Goal: Information Seeking & Learning: Check status

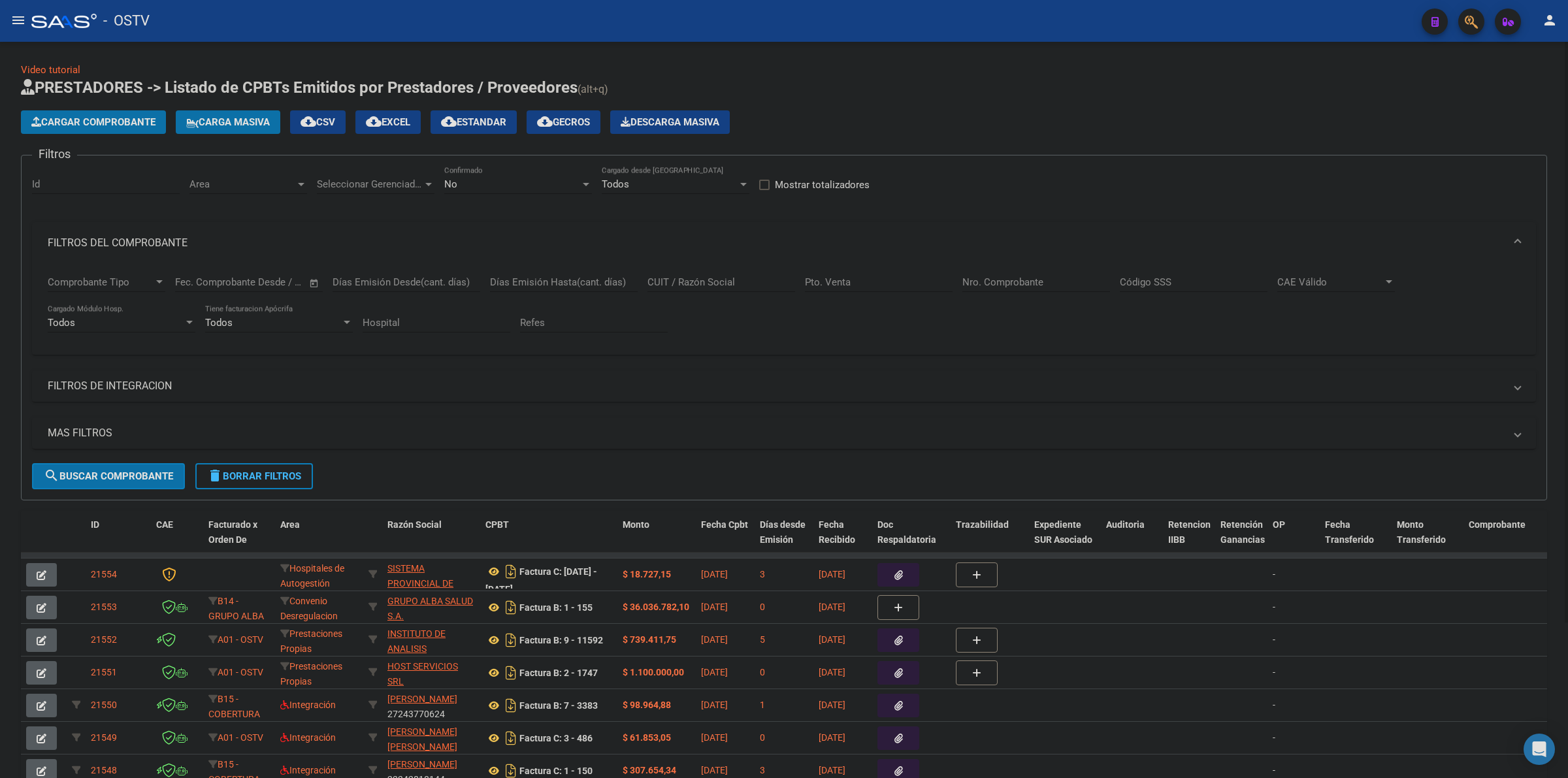
click at [1142, 86] on h1 "PRESTADORES -> Listado de CPBTs Emitidos por Prestadores / Proveedores (alt+q)" at bounding box center [784, 88] width 1527 height 23
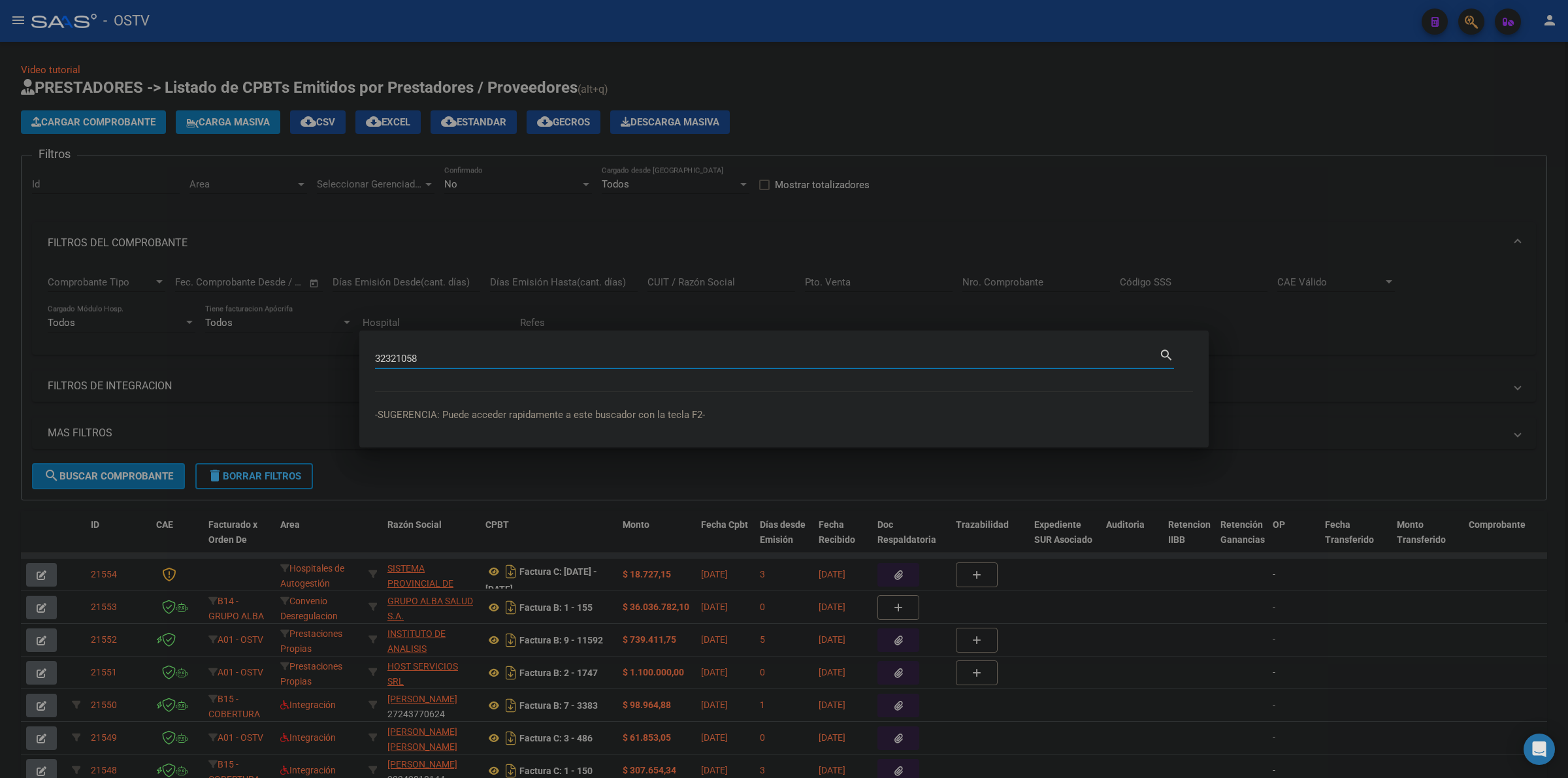
type input "32321058"
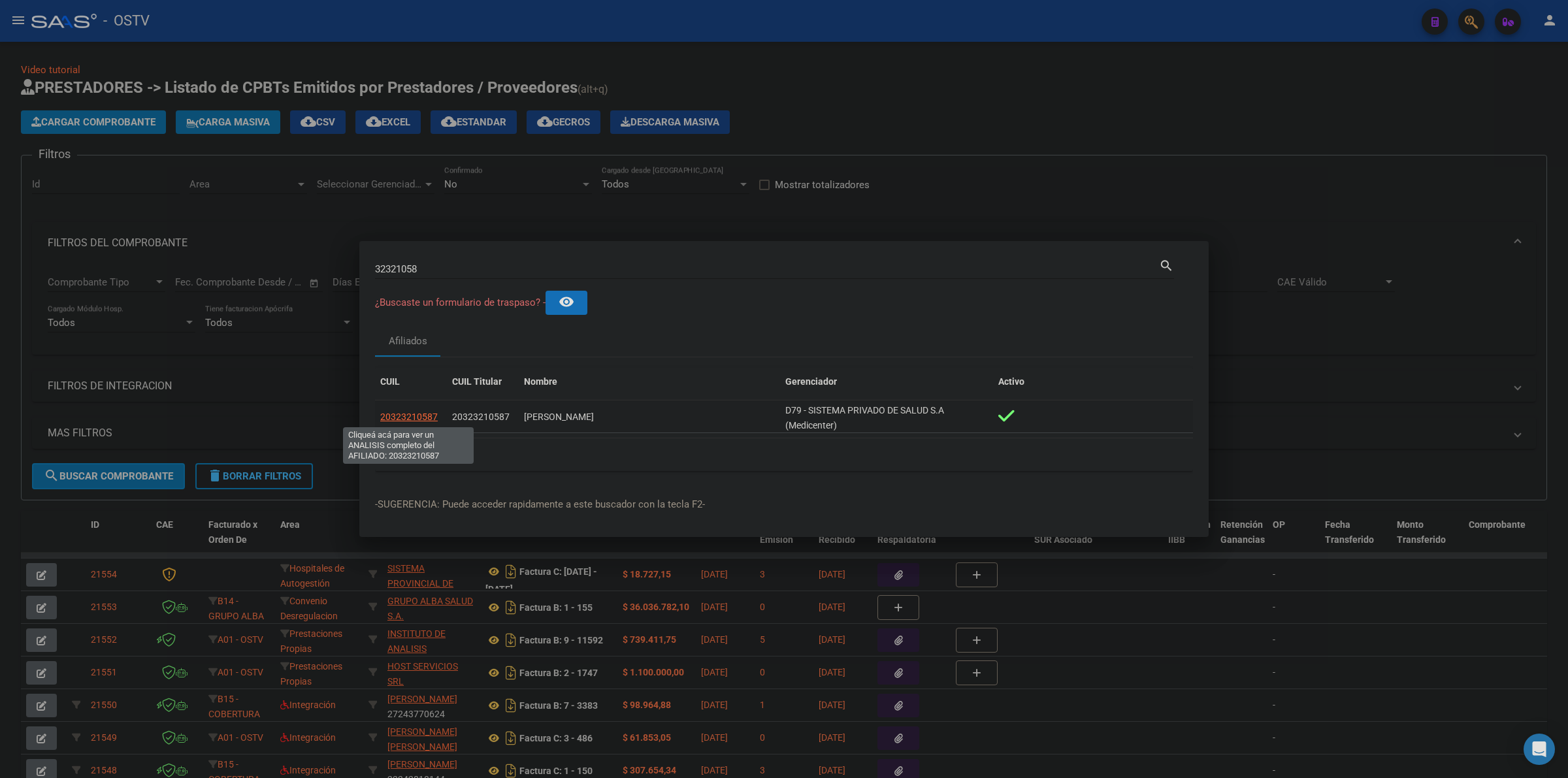
click at [415, 412] on span "20323210587" at bounding box center [409, 417] width 58 height 10
type textarea "20323210587"
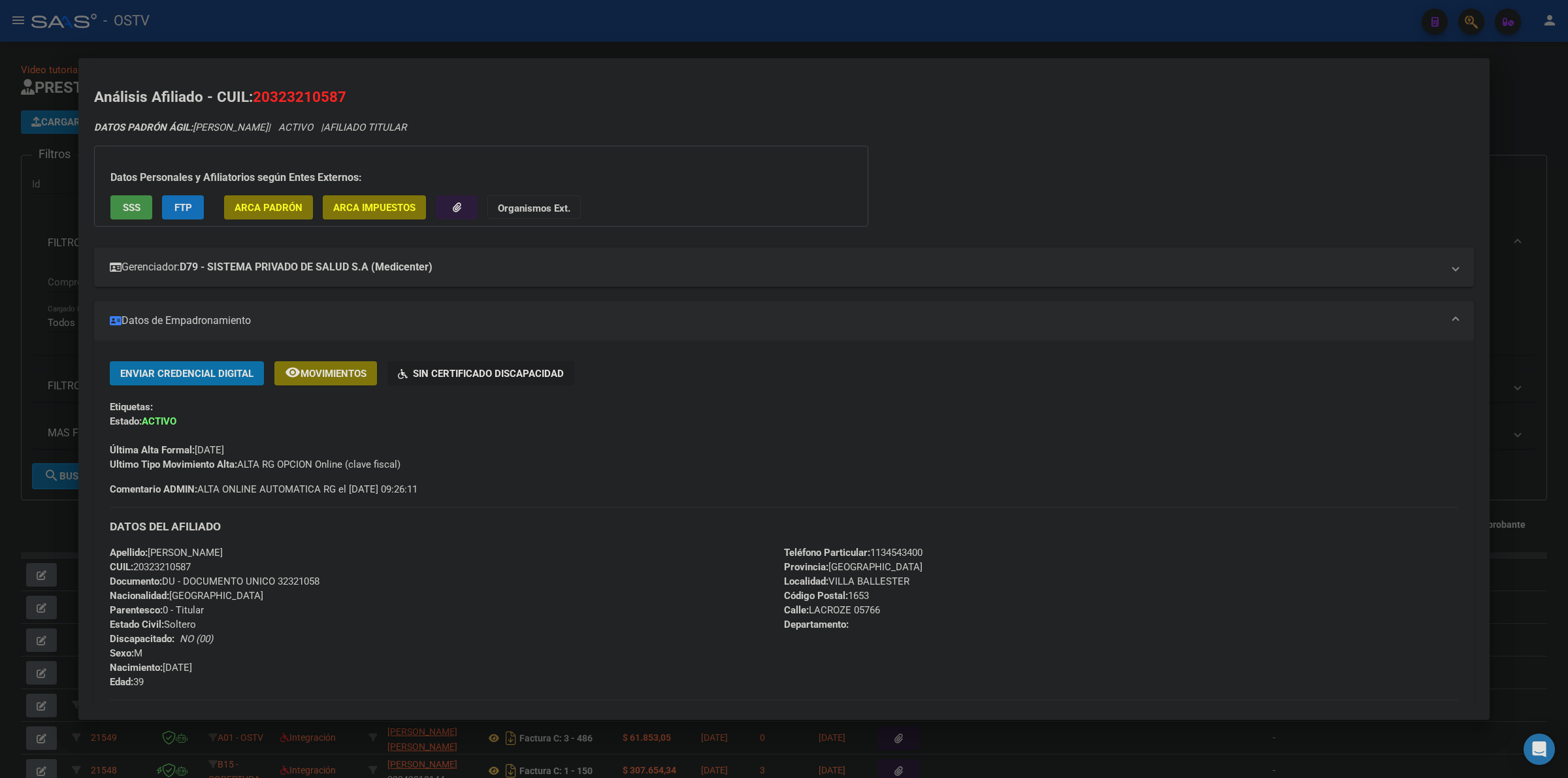
click at [569, 437] on div "Última Alta Formal: [DATE]" at bounding box center [784, 443] width 1349 height 29
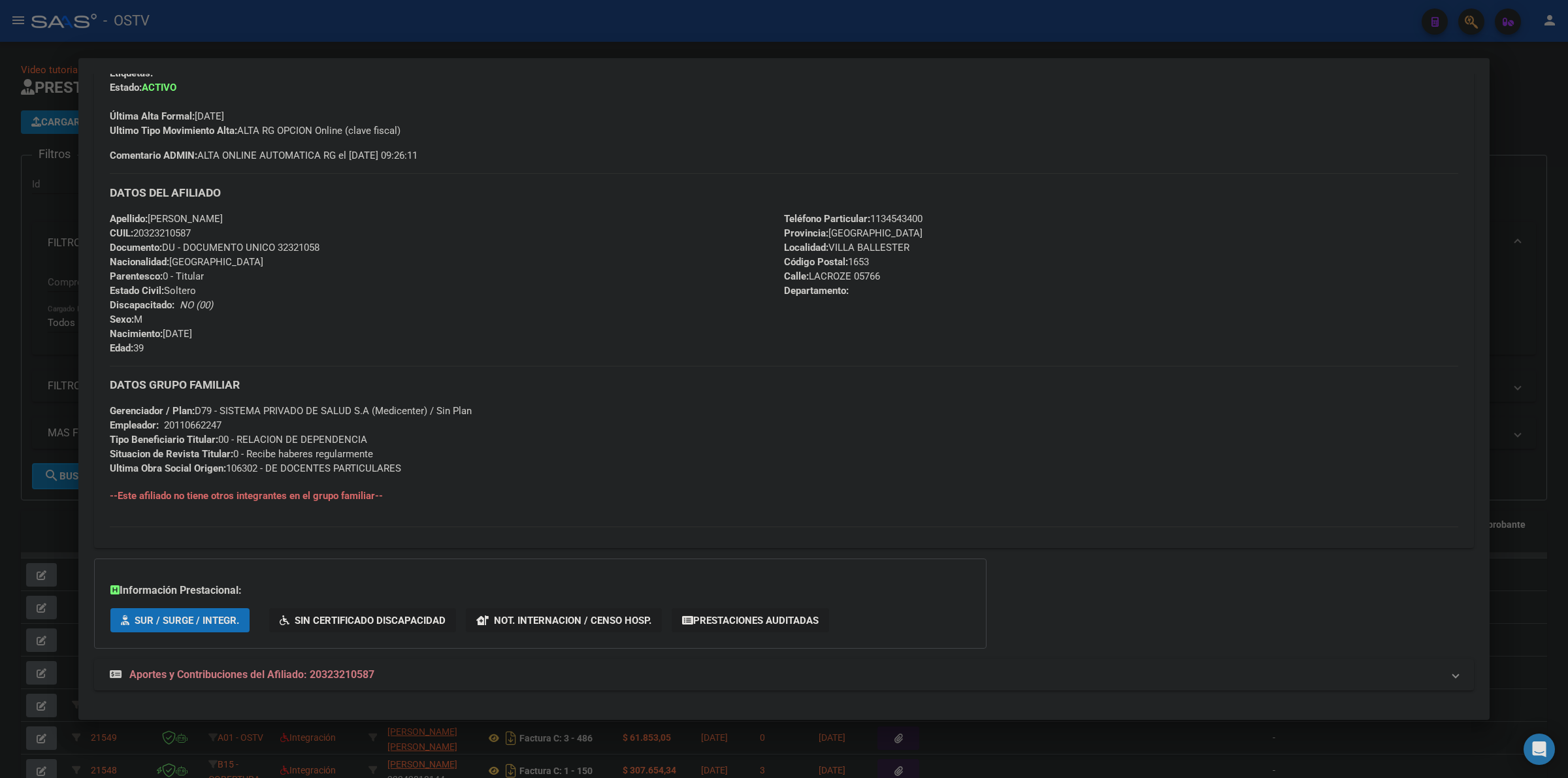
scroll to position [348, 0]
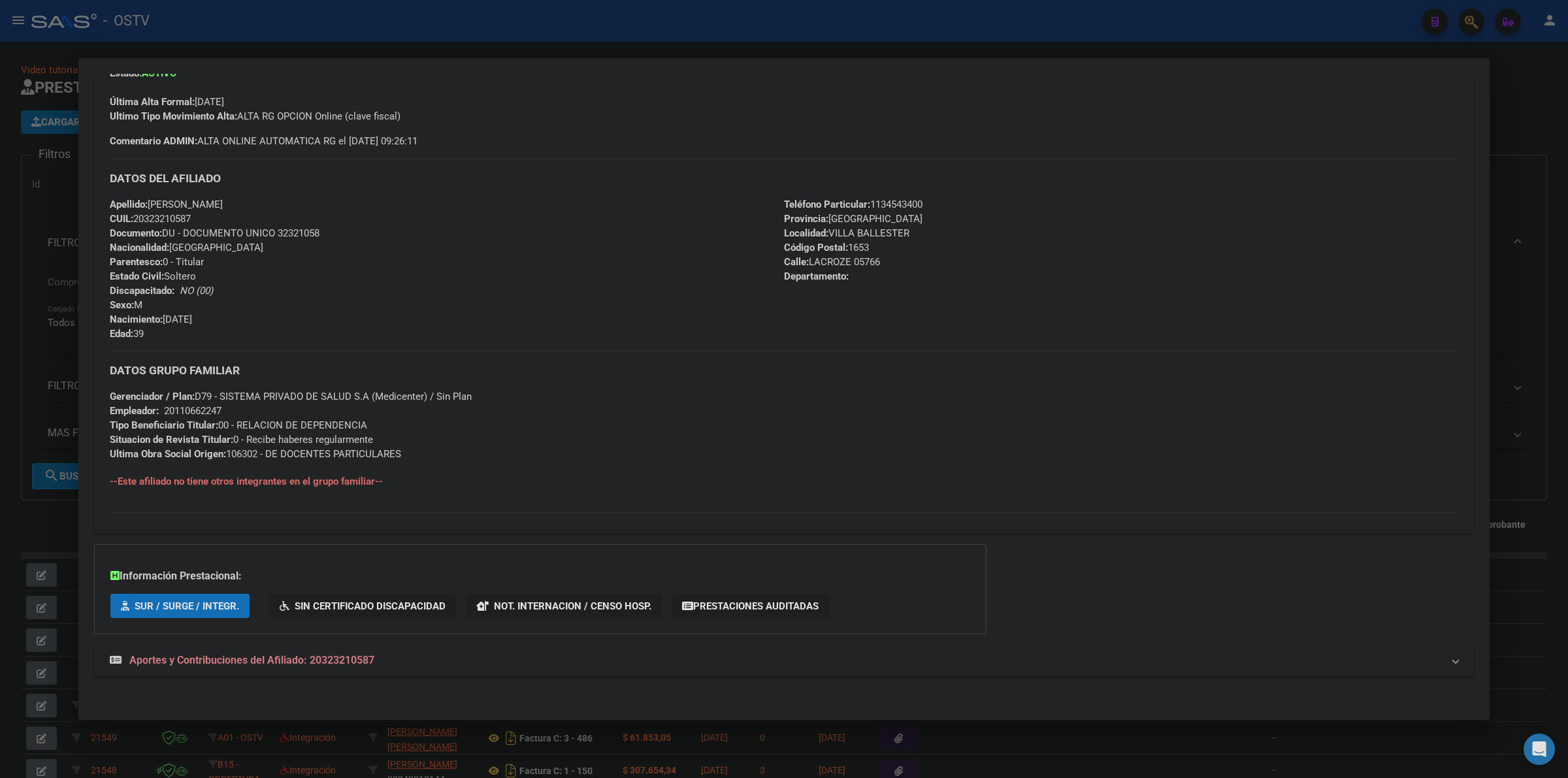
click at [304, 685] on div "DATOS PADRÓN ÁGIL: [PERSON_NAME] | ACTIVO | AFILIADO TITULAR Datos Personales y…" at bounding box center [784, 231] width 1380 height 919
drag, startPoint x: 304, startPoint y: 673, endPoint x: 304, endPoint y: 665, distance: 8.0
click at [304, 671] on mat-expansion-panel-header "Aportes y Contribuciones del Afiliado: 20323210587" at bounding box center [784, 660] width 1380 height 31
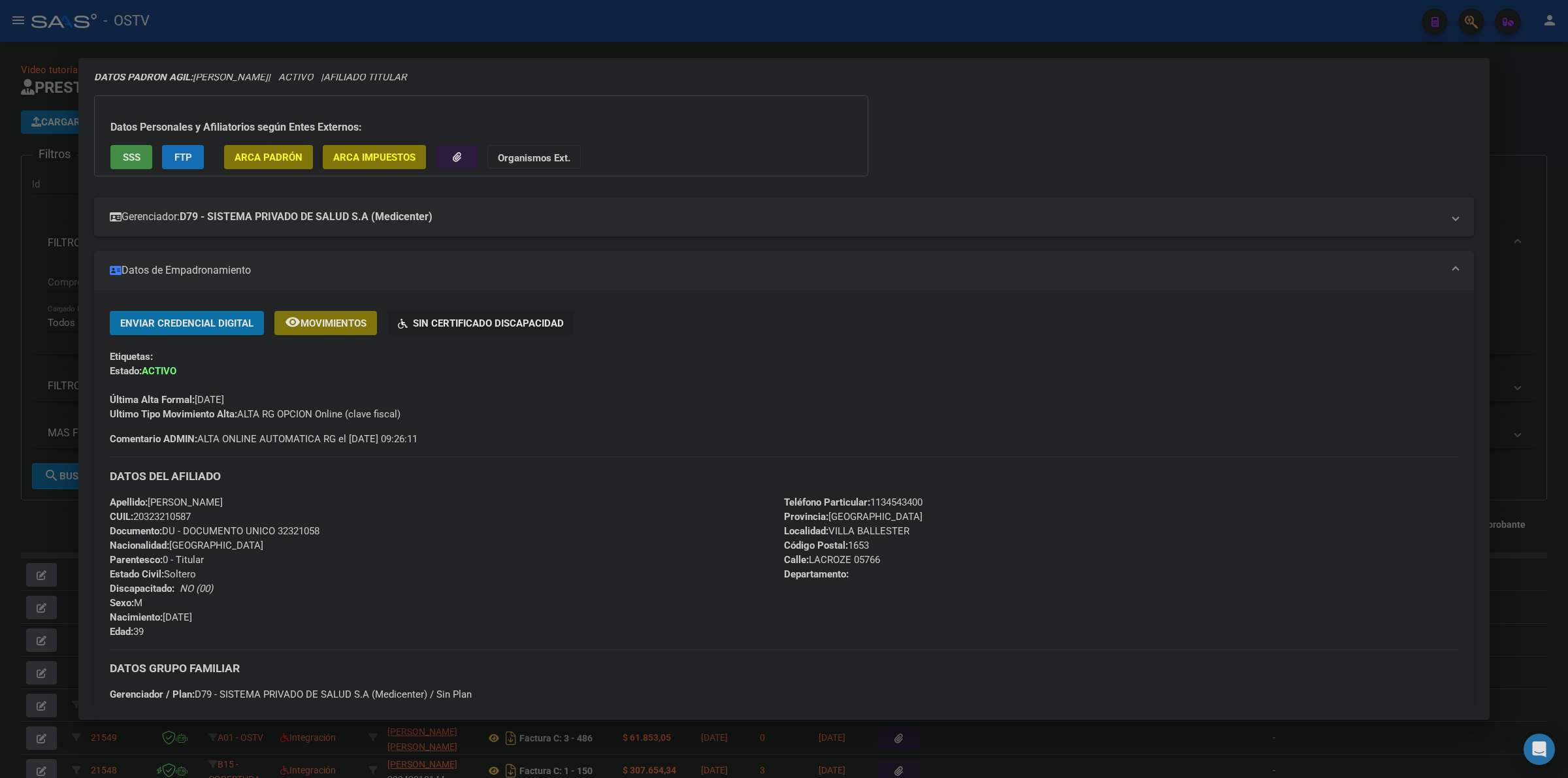
scroll to position [0, 0]
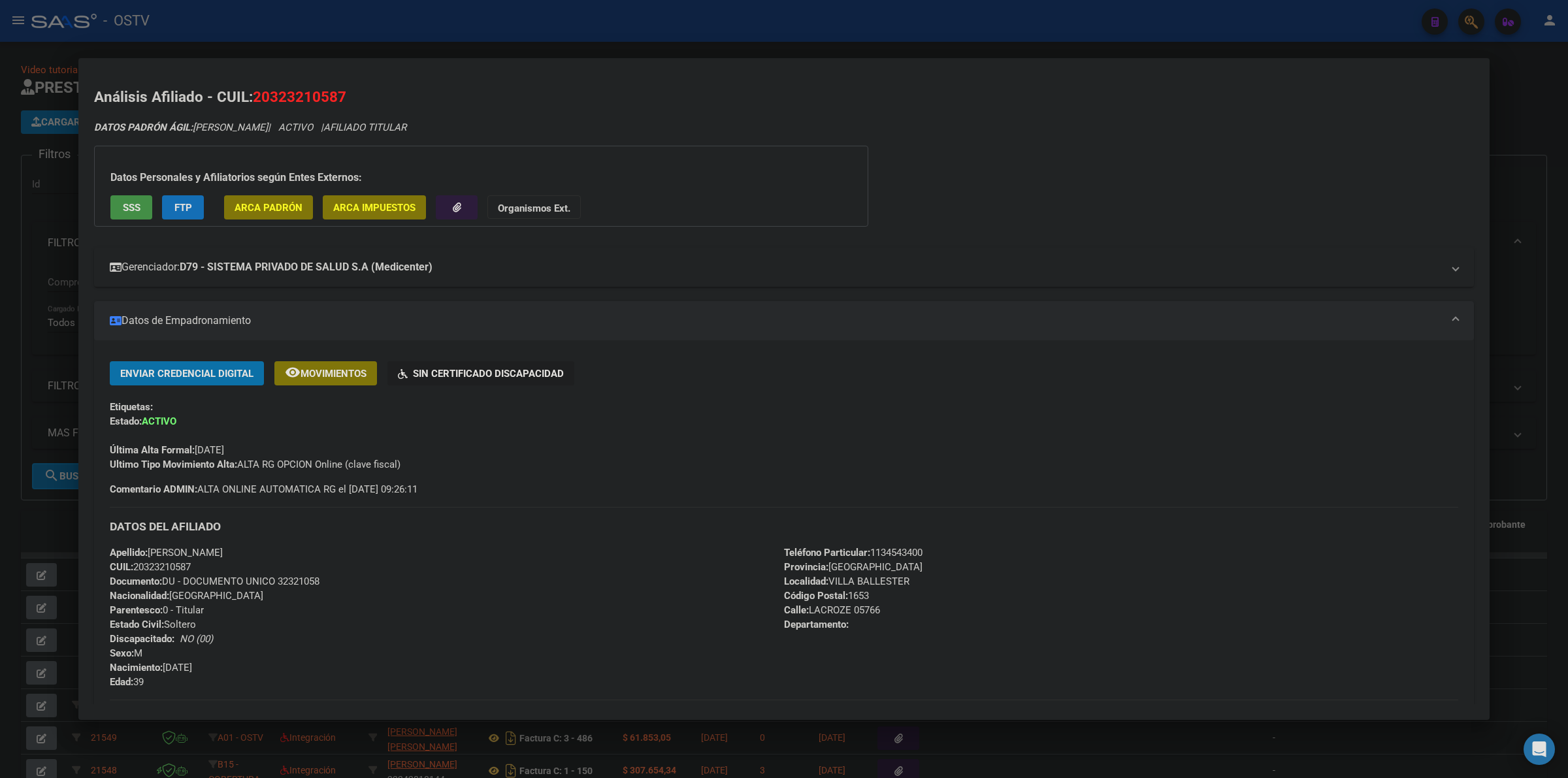
click at [559, 271] on mat-panel-title "Gerenciador: D79 - SISTEMA PRIVADO DE SALUD S.A (Medicenter)" at bounding box center [776, 266] width 1333 height 16
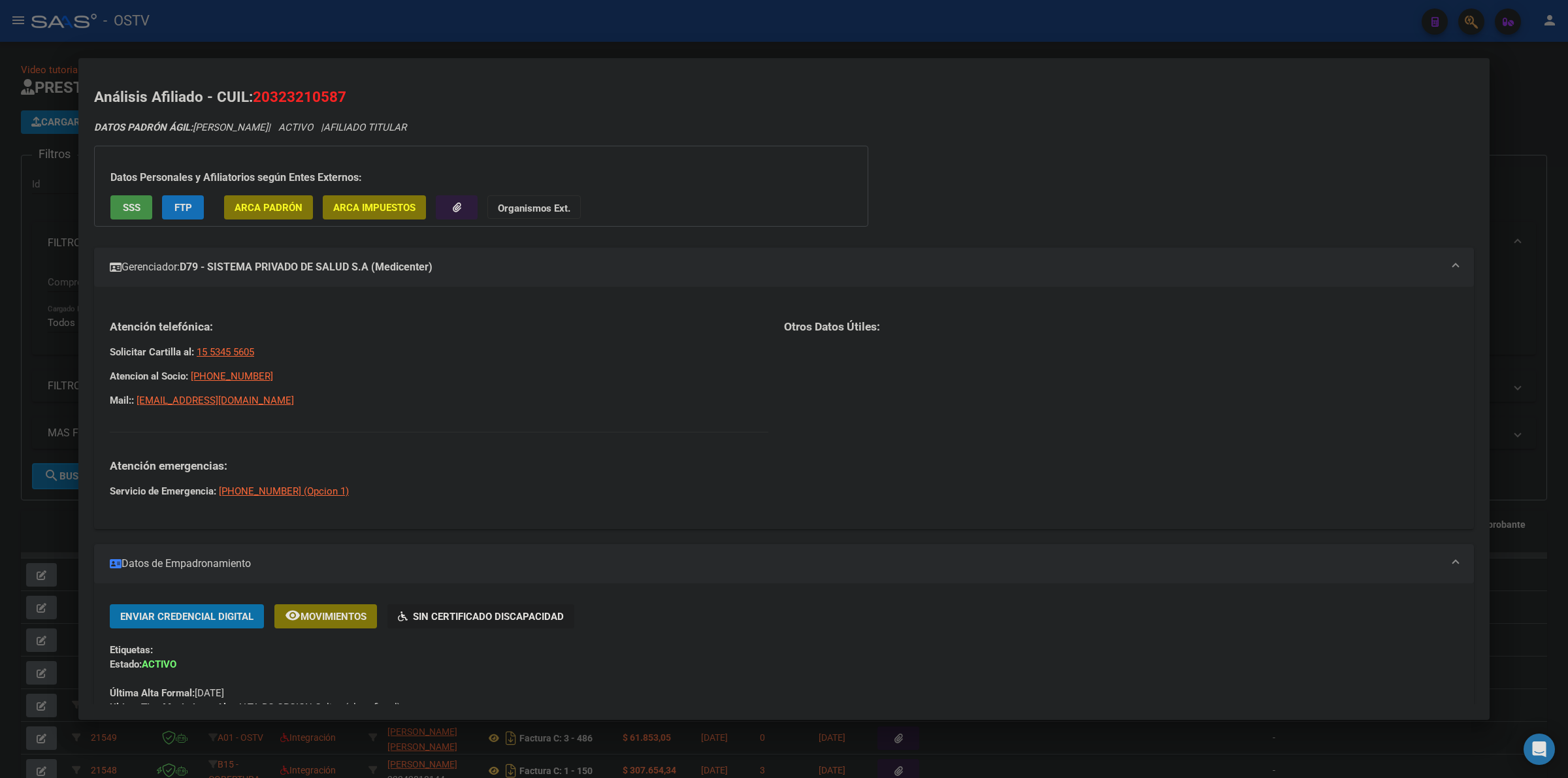
click at [486, 275] on mat-expansion-panel-header "Gerenciador: D79 - SISTEMA PRIVADO DE SALUD S.A (Medicenter)" at bounding box center [784, 266] width 1380 height 39
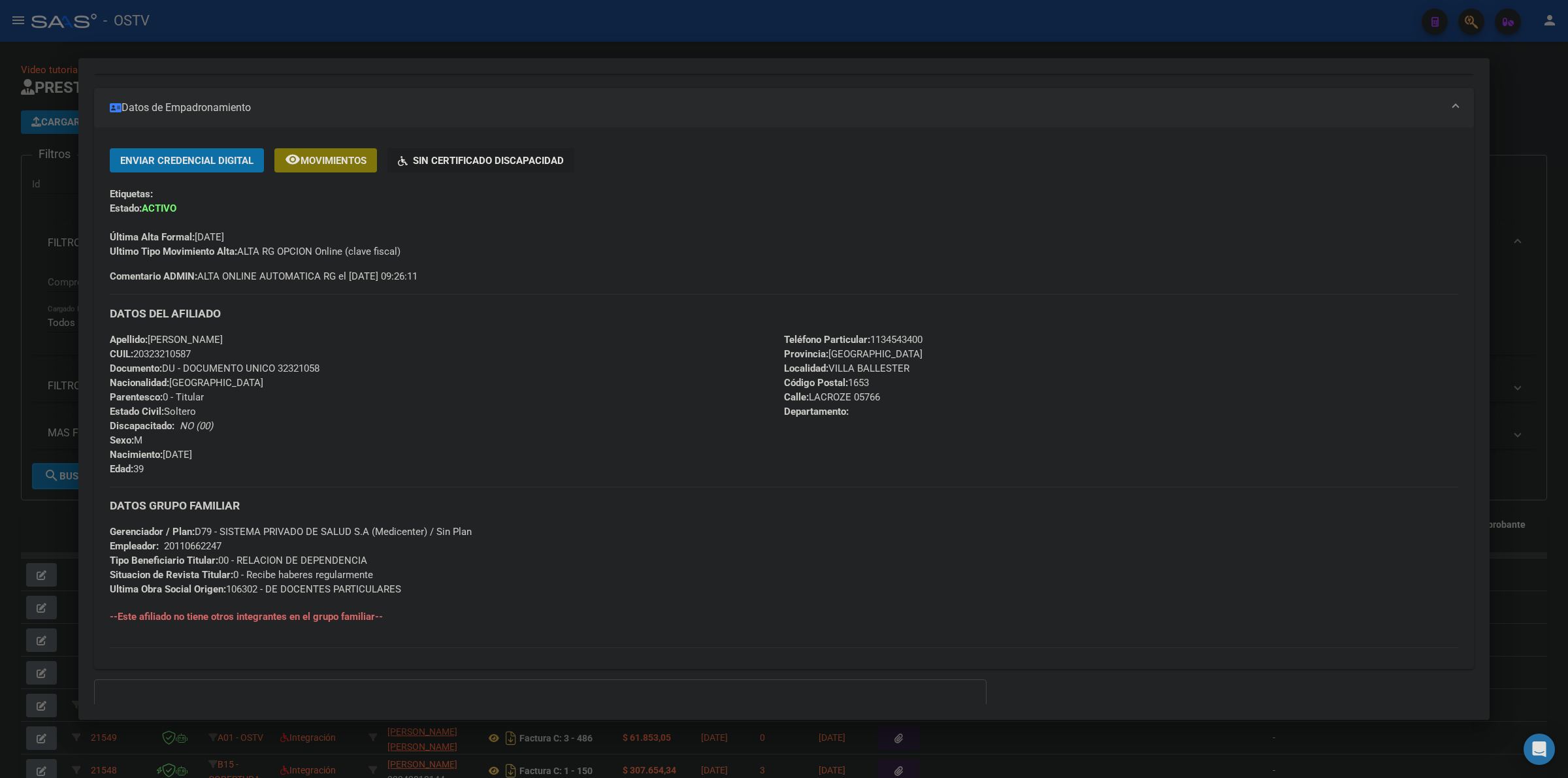
scroll to position [218, 0]
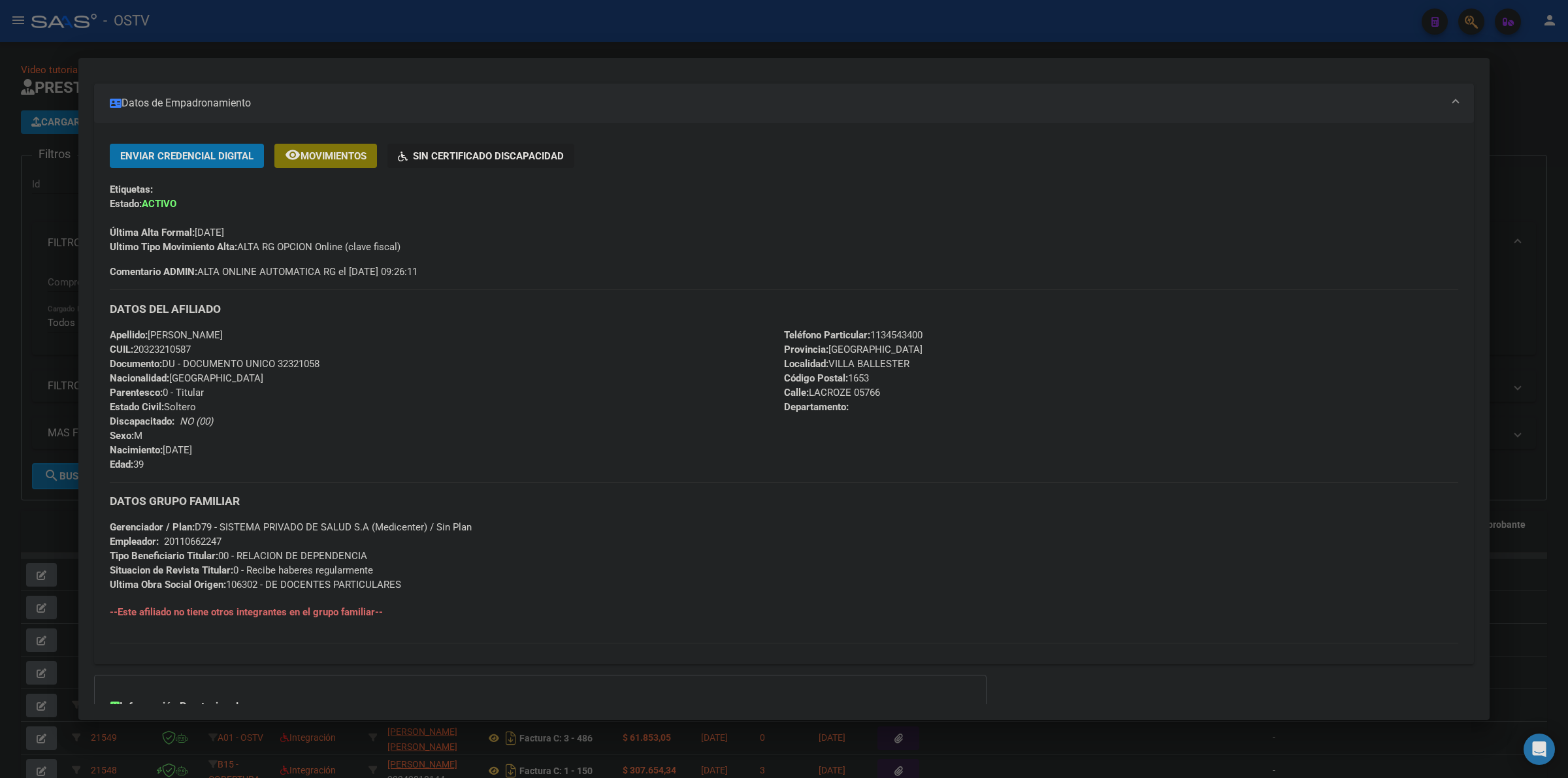
click at [564, 341] on div "Apellido: [PERSON_NAME] CUIL: 20323210587 Documento: DU - DOCUMENTO UNICO 32321…" at bounding box center [446, 400] width 674 height 144
